Goal: Task Accomplishment & Management: Use online tool/utility

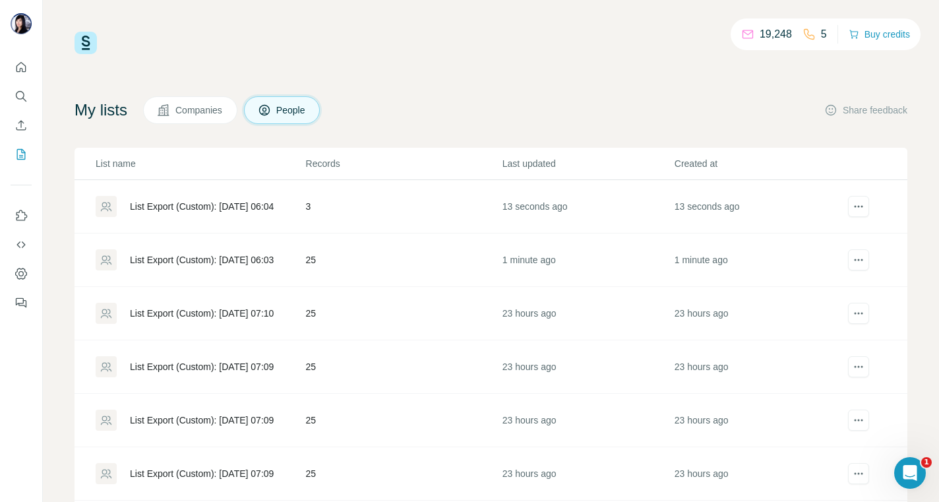
click at [175, 263] on div "List Export (Custom): [DATE] 06:03" at bounding box center [202, 259] width 144 height 13
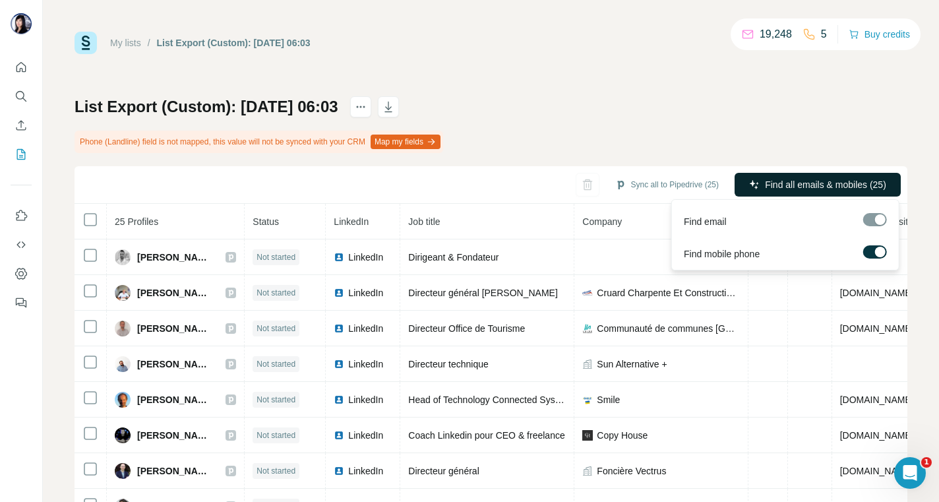
click at [765, 184] on span "Find all emails & mobiles (25)" at bounding box center [825, 184] width 121 height 13
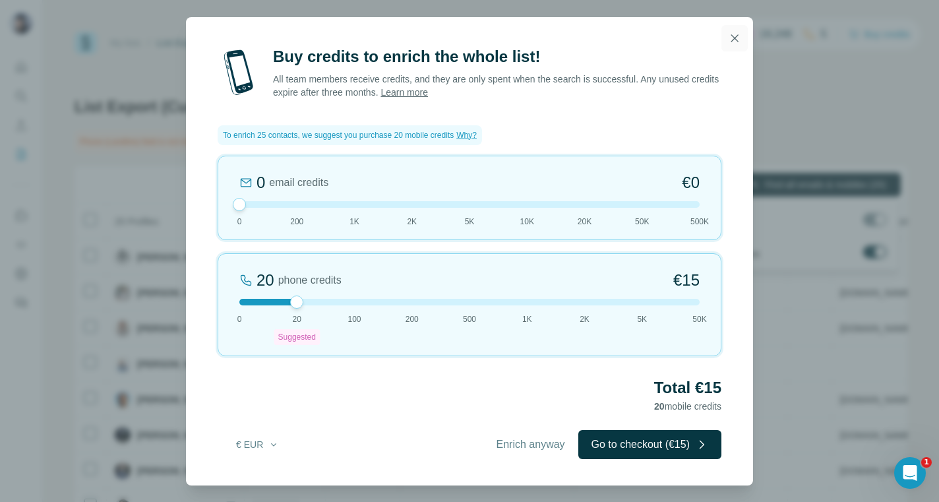
click at [729, 35] on icon "button" at bounding box center [734, 38] width 13 height 13
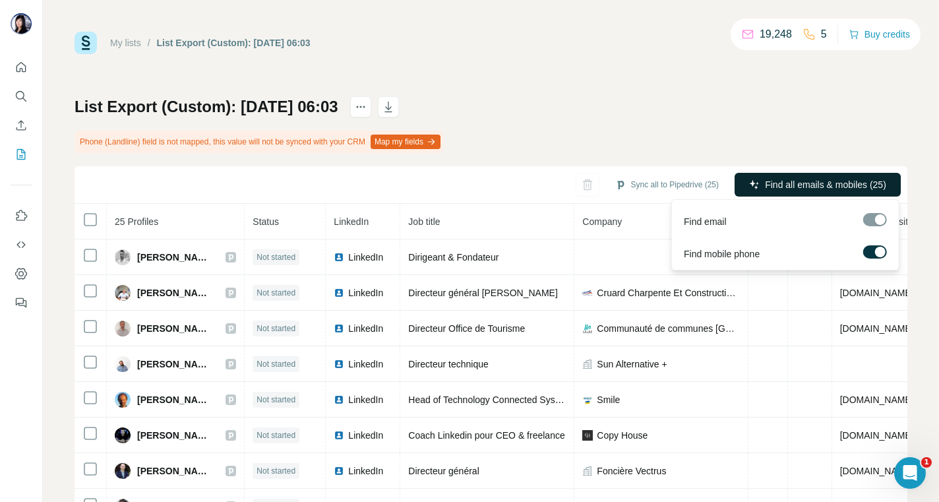
click at [720, 118] on div "List Export (Custom): [DATE] 06:03 Phone (Landline) field is not mapped, this v…" at bounding box center [491, 324] width 833 height 456
click at [880, 248] on div at bounding box center [880, 252] width 11 height 11
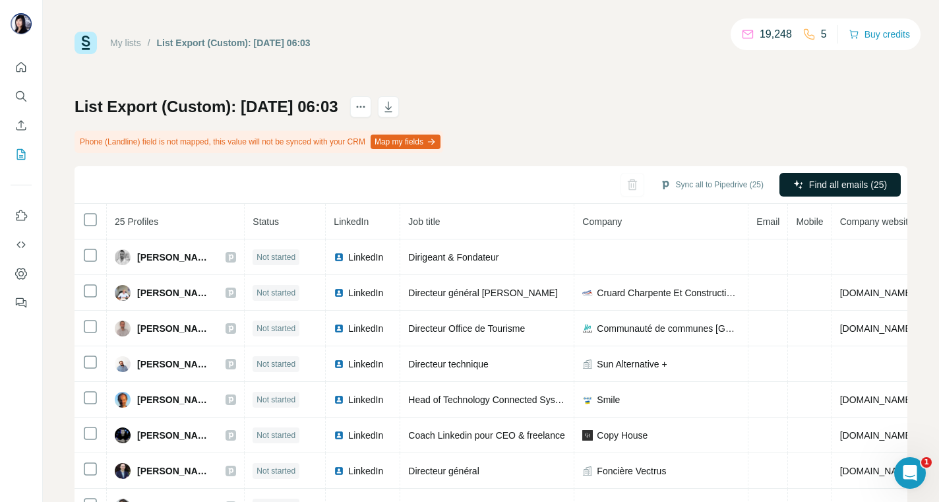
click at [727, 84] on div "My lists / List Export (Custom): [DATE] 06:03 19,248 5 Buy credits List Export …" at bounding box center [491, 292] width 833 height 520
click at [840, 178] on span "Find all emails (25)" at bounding box center [848, 184] width 78 height 13
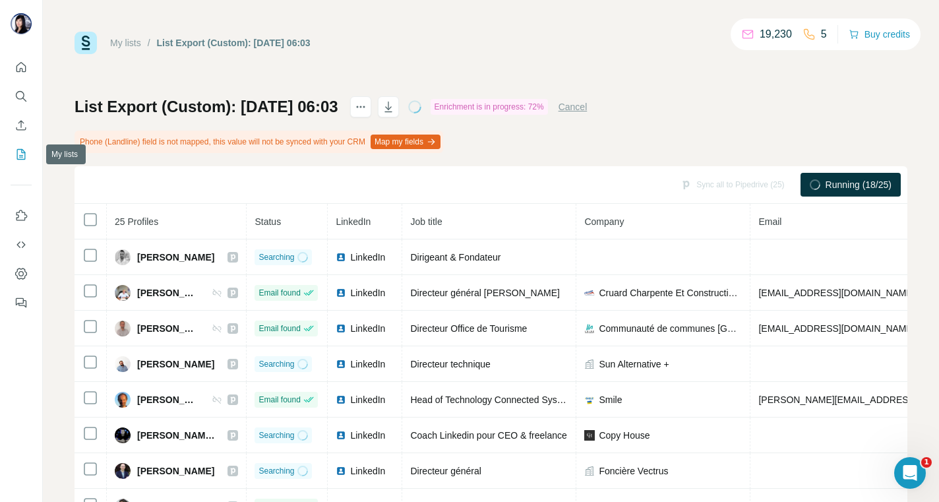
click at [18, 158] on icon "My lists" at bounding box center [21, 154] width 13 height 13
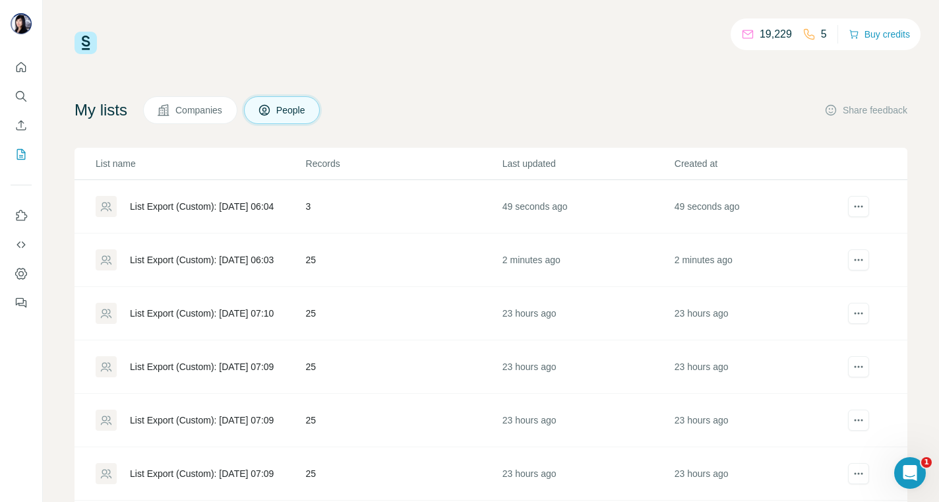
click at [246, 200] on div "List Export (Custom): [DATE] 06:04" at bounding box center [202, 206] width 144 height 13
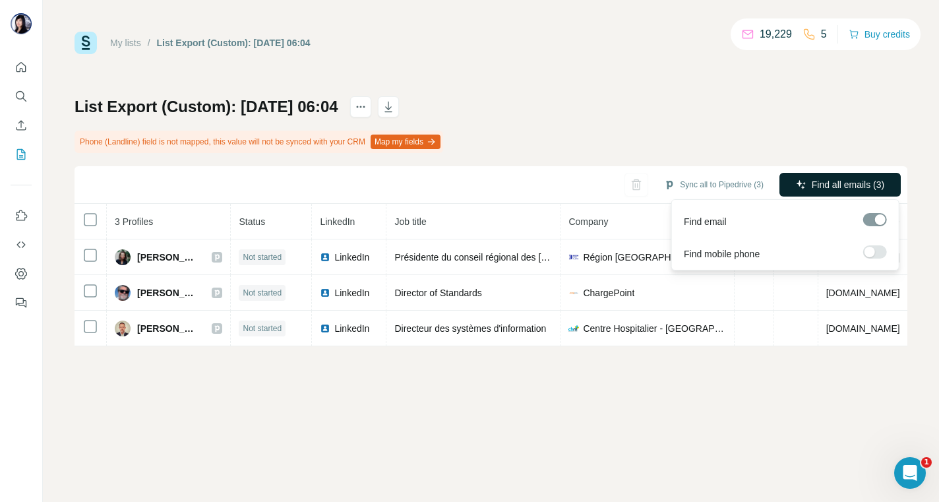
click at [853, 179] on span "Find all emails (3)" at bounding box center [848, 184] width 73 height 13
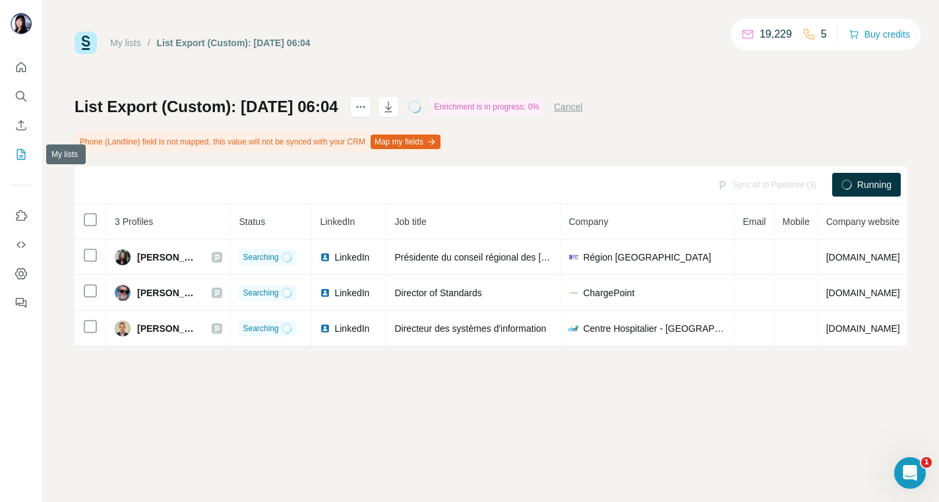
click at [16, 153] on icon "My lists" at bounding box center [21, 154] width 13 height 13
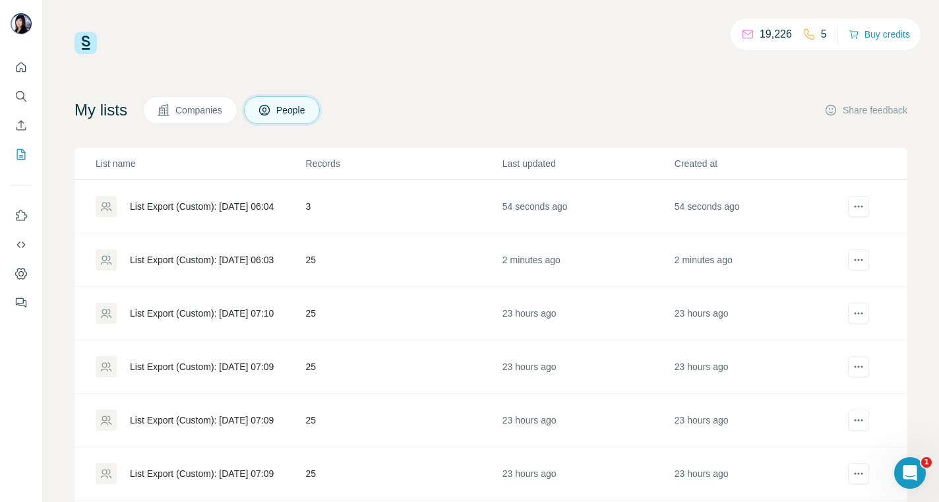
click at [206, 260] on div "List Export (Custom): [DATE] 06:03" at bounding box center [202, 259] width 144 height 13
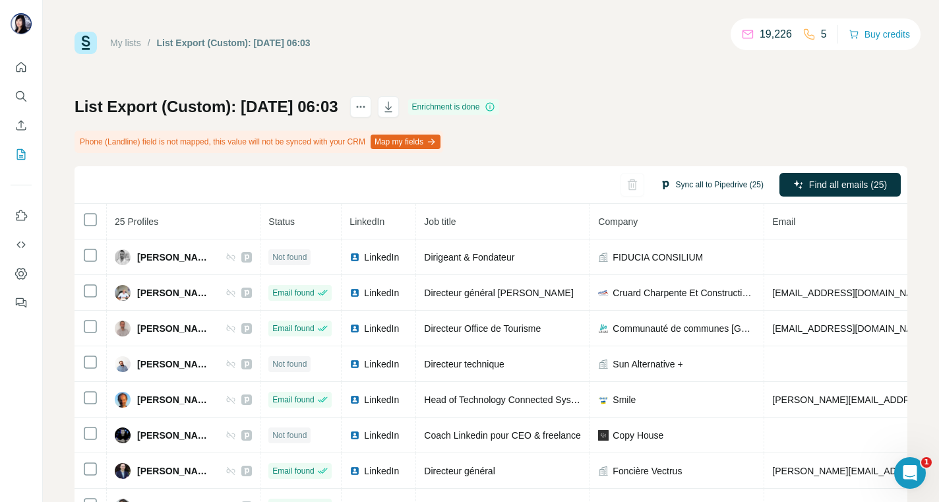
click at [717, 183] on button "Sync all to Pipedrive (25)" at bounding box center [712, 185] width 122 height 20
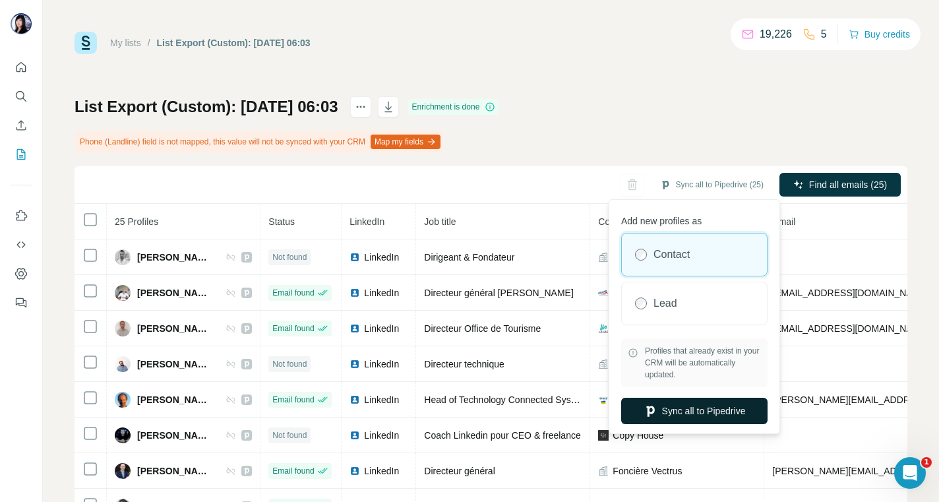
click at [678, 418] on button "Sync all to Pipedrive" at bounding box center [694, 411] width 146 height 26
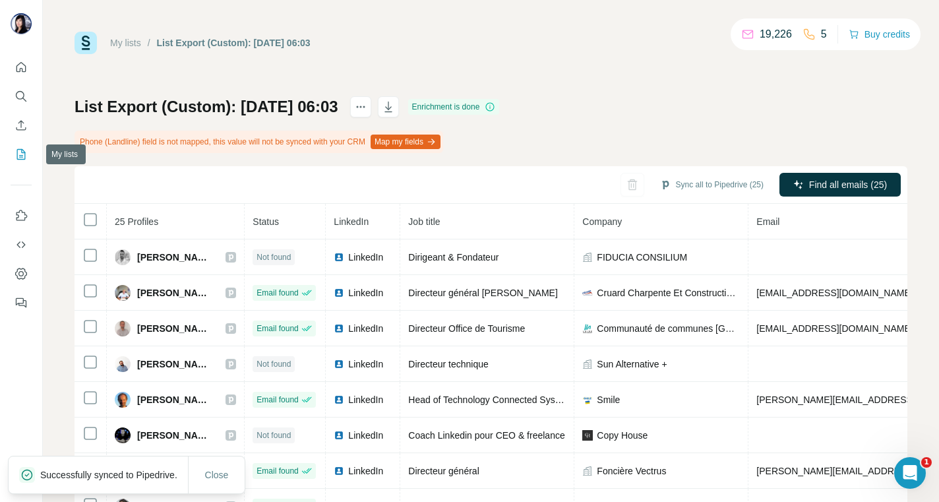
click at [22, 155] on icon "My lists" at bounding box center [22, 153] width 7 height 9
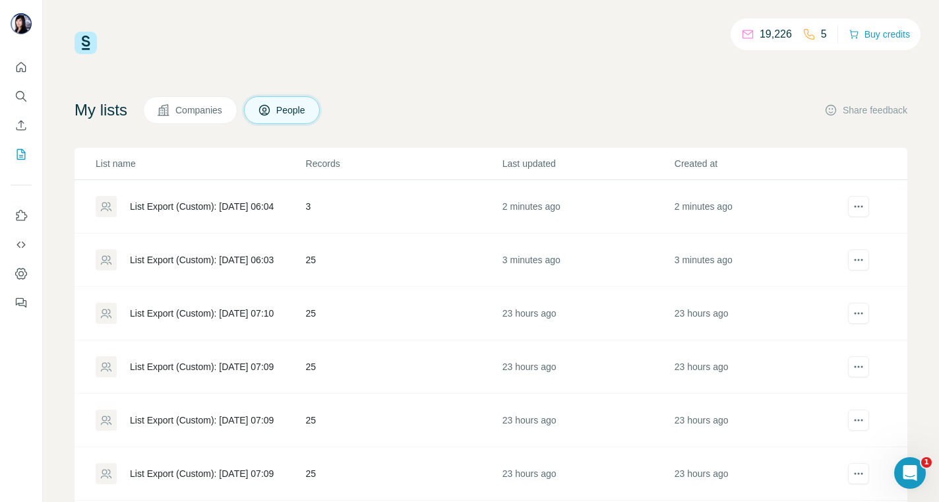
click at [219, 257] on div "List Export (Custom): [DATE] 06:03" at bounding box center [202, 259] width 144 height 13
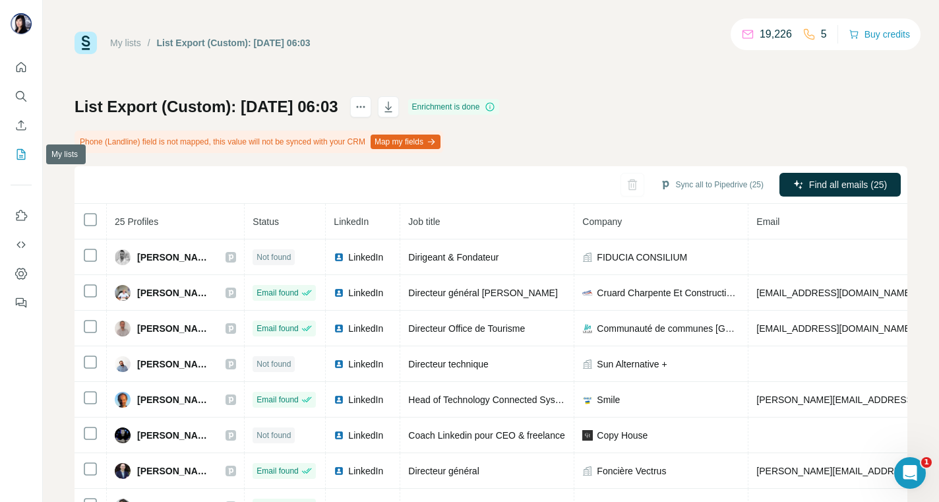
click at [23, 154] on icon "My lists" at bounding box center [21, 154] width 13 height 13
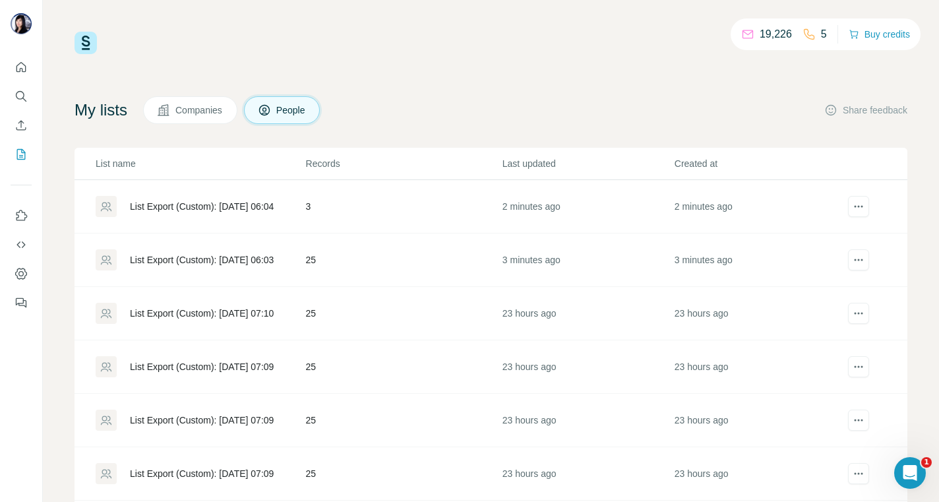
click at [210, 204] on div "List Export (Custom): [DATE] 06:04" at bounding box center [202, 206] width 144 height 13
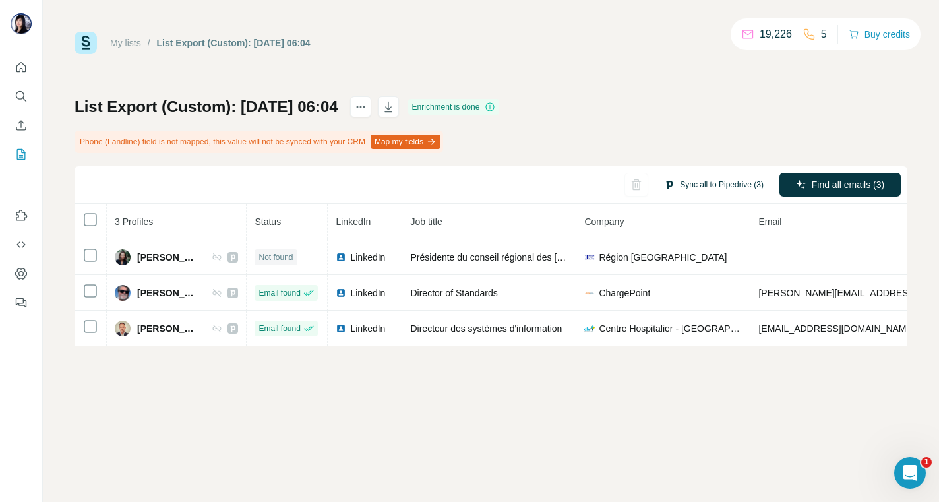
click at [727, 183] on button "Sync all to Pipedrive (3)" at bounding box center [714, 185] width 118 height 20
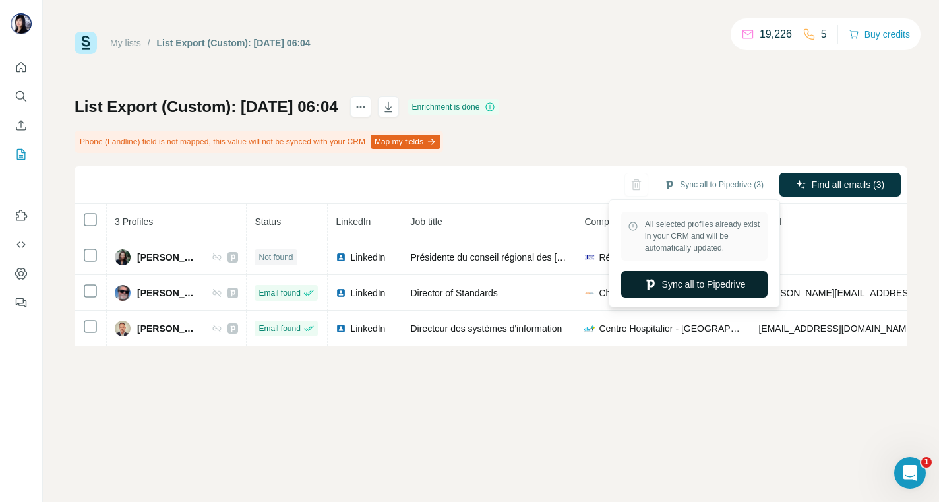
click at [686, 288] on button "Sync all to Pipedrive" at bounding box center [694, 284] width 146 height 26
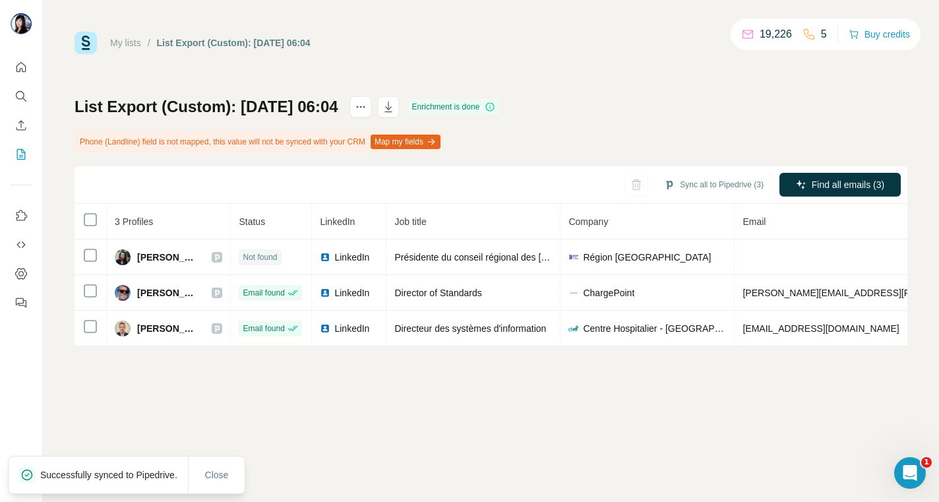
click at [591, 65] on div "My lists / List Export (Custom): [DATE] 06:04 19,226 5 Buy credits List Export …" at bounding box center [491, 189] width 833 height 315
